Goal: Task Accomplishment & Management: Use online tool/utility

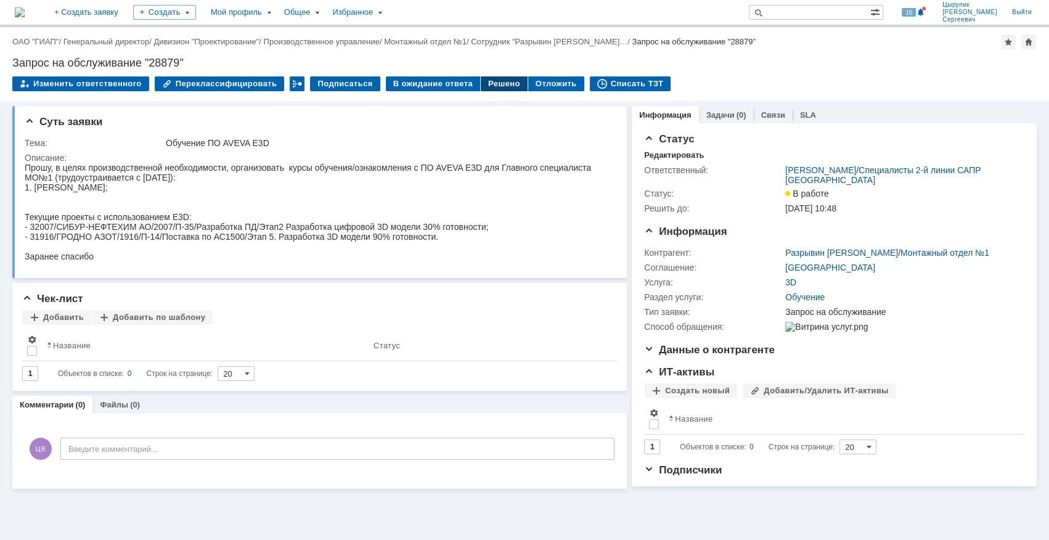
click at [491, 84] on div "Решено" at bounding box center [504, 83] width 47 height 15
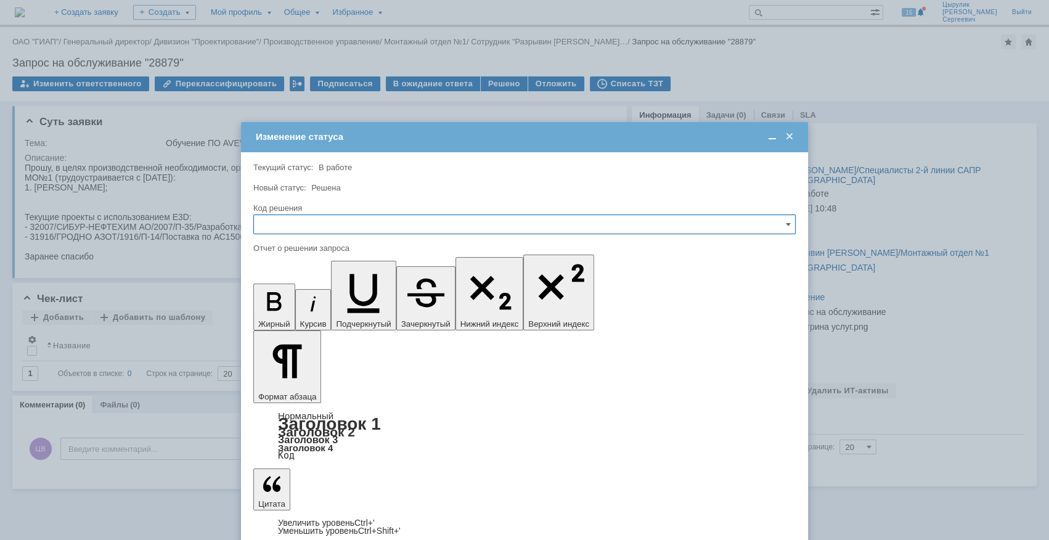
click at [372, 229] on input "text" at bounding box center [524, 224] width 542 height 20
click at [295, 300] on div "Решено" at bounding box center [524, 308] width 541 height 20
type input "Решено"
